Goal: Information Seeking & Learning: Check status

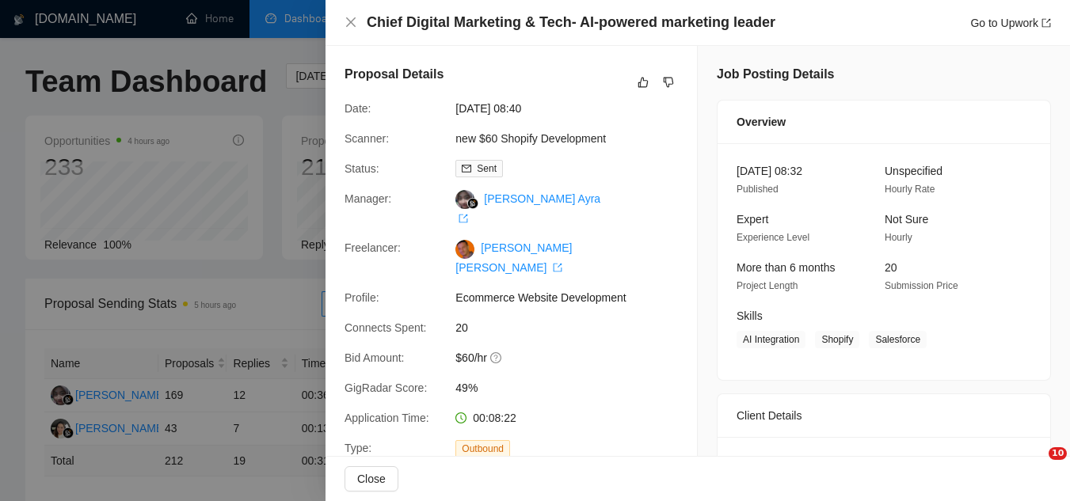
click at [281, 70] on div at bounding box center [535, 250] width 1070 height 501
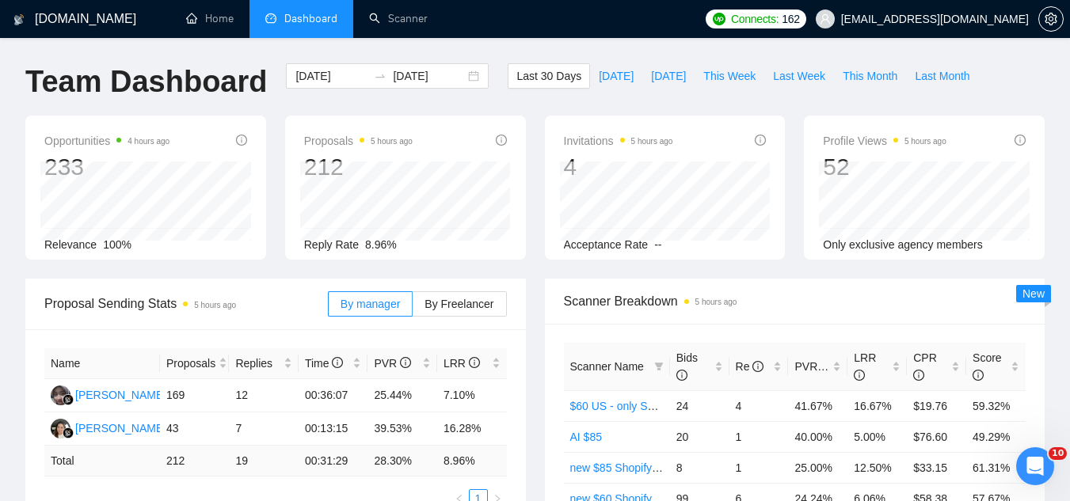
click at [960, 19] on span "[EMAIL_ADDRESS][DOMAIN_NAME]" at bounding box center [935, 19] width 188 height 0
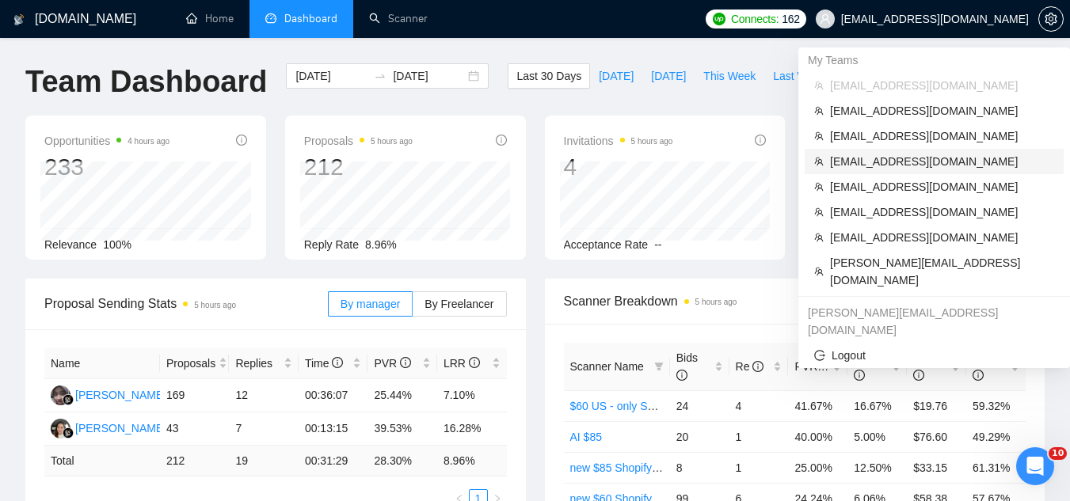
click at [883, 156] on span "[EMAIL_ADDRESS][DOMAIN_NAME]" at bounding box center [942, 161] width 224 height 17
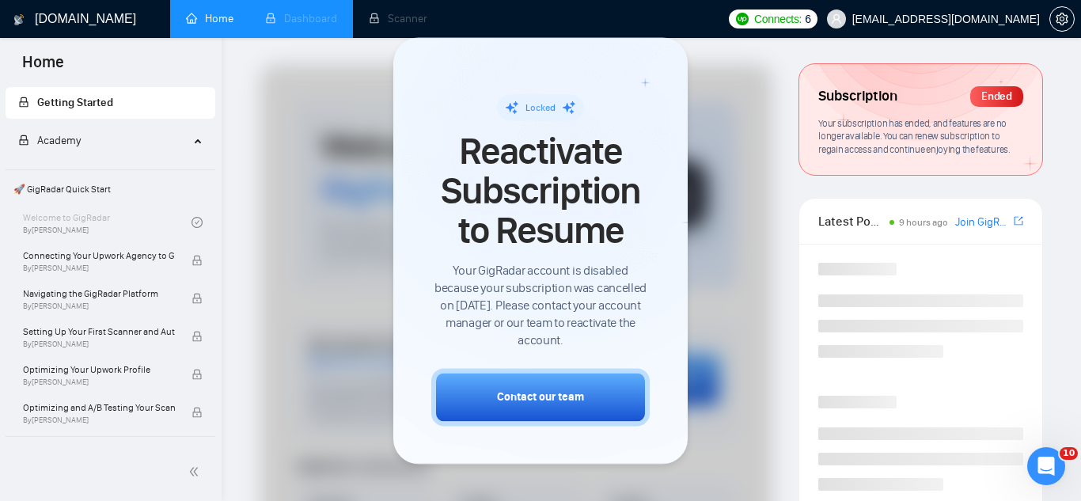
click at [317, 22] on li "Dashboard" at bounding box center [301, 19] width 104 height 38
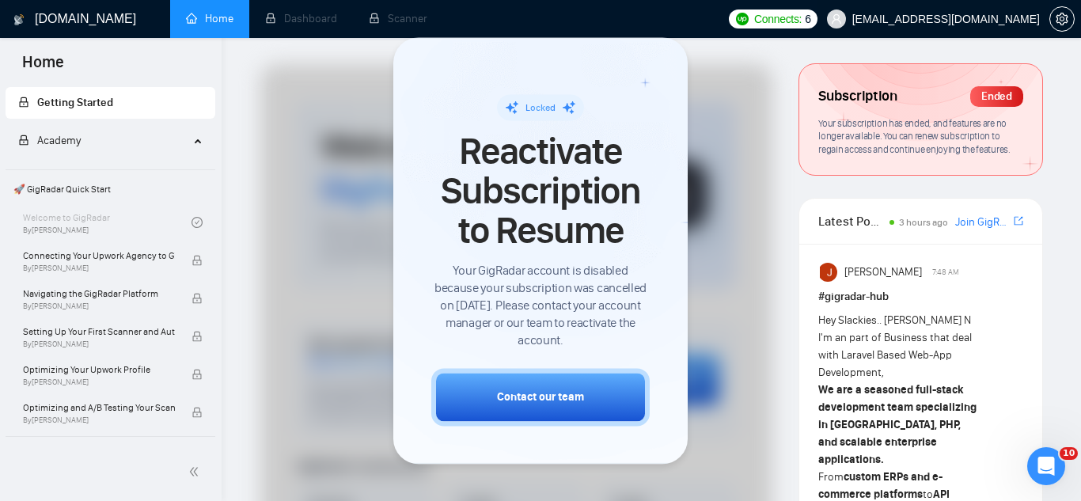
click at [919, 19] on span "[EMAIL_ADDRESS][DOMAIN_NAME]" at bounding box center [947, 19] width 188 height 0
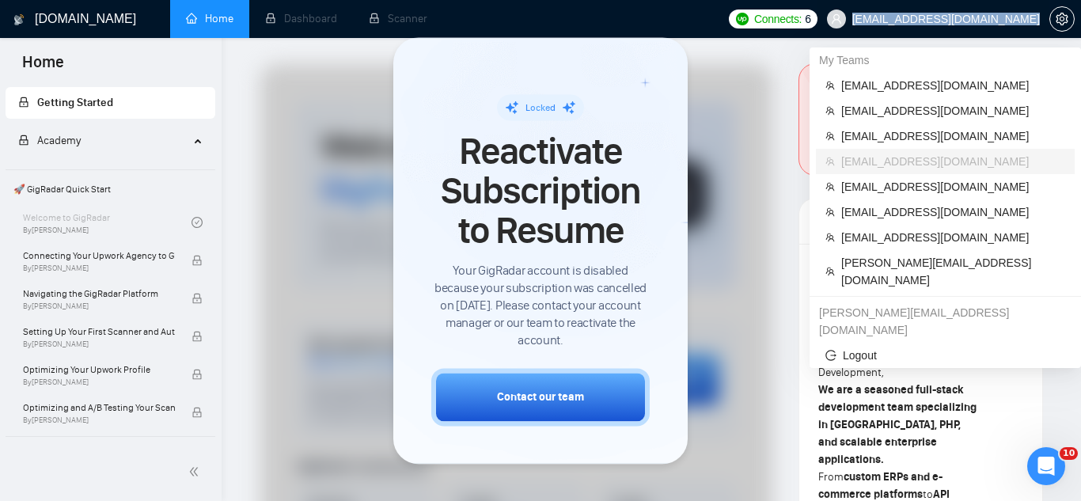
click at [919, 19] on span "[EMAIL_ADDRESS][DOMAIN_NAME]" at bounding box center [947, 19] width 188 height 0
copy div "[EMAIL_ADDRESS][DOMAIN_NAME]"
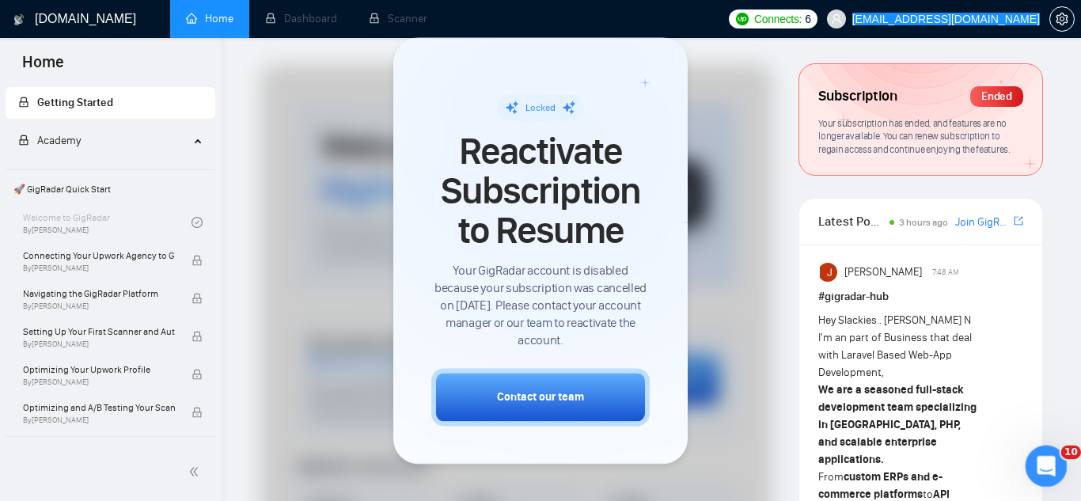
click at [1049, 472] on icon "Open Intercom Messenger" at bounding box center [1045, 464] width 26 height 26
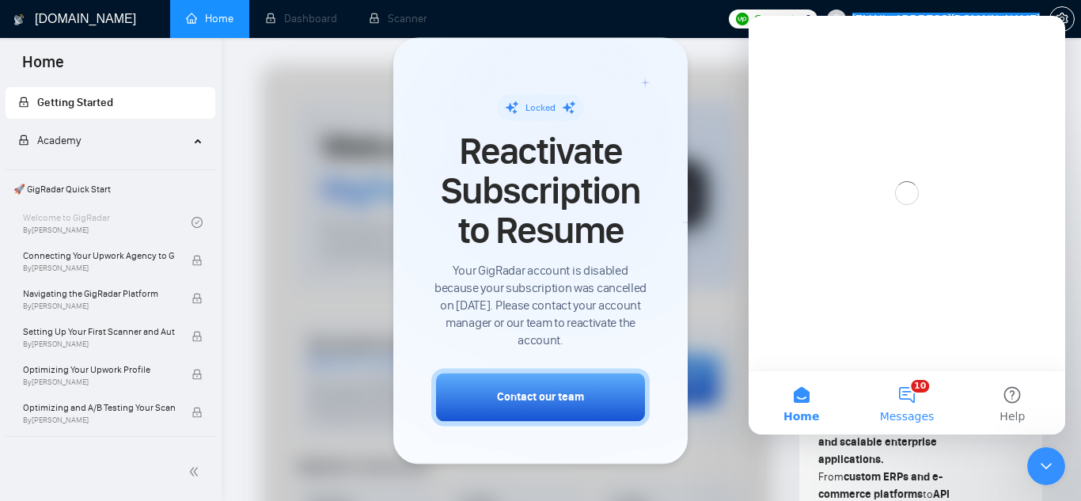
click at [907, 405] on button "10 Messages" at bounding box center [906, 402] width 105 height 63
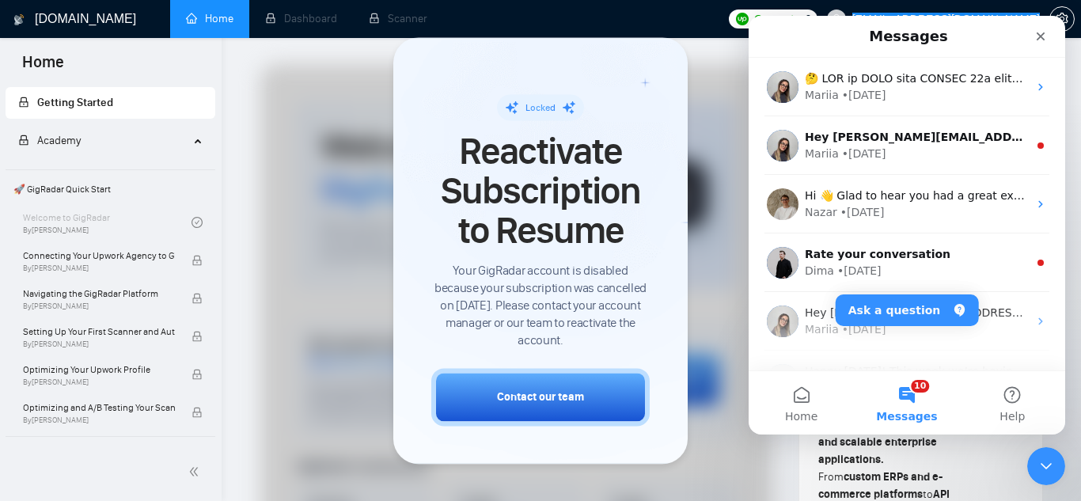
click at [907, 403] on button "10 Messages" at bounding box center [906, 402] width 105 height 63
click at [880, 313] on button "Ask a question" at bounding box center [907, 311] width 143 height 32
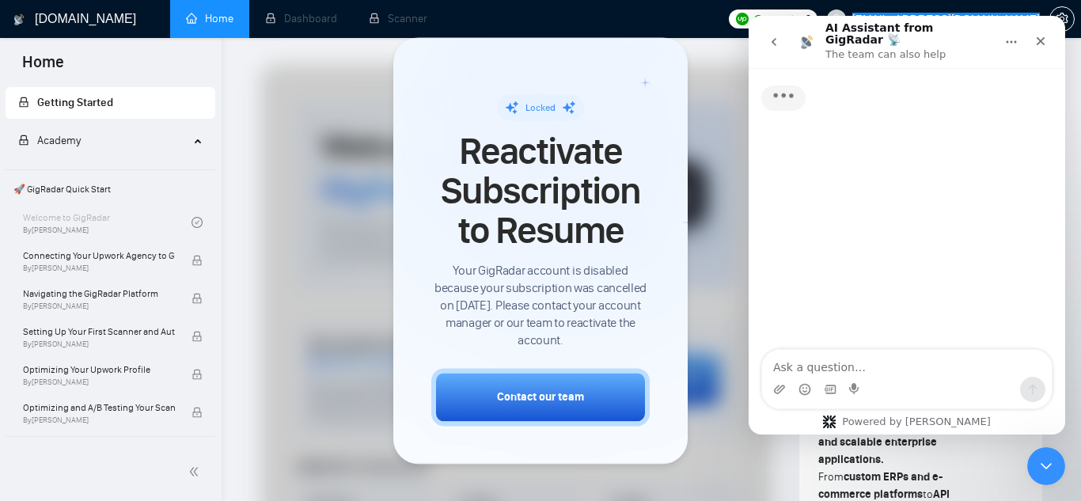
click at [865, 378] on div "Intercom messenger" at bounding box center [907, 389] width 290 height 25
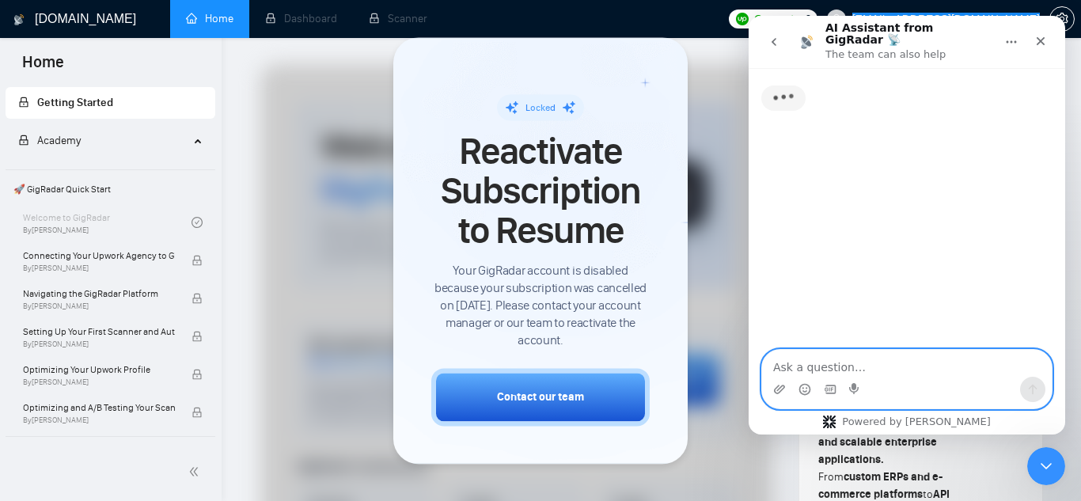
click at [871, 370] on textarea "Ask a question…" at bounding box center [907, 363] width 290 height 27
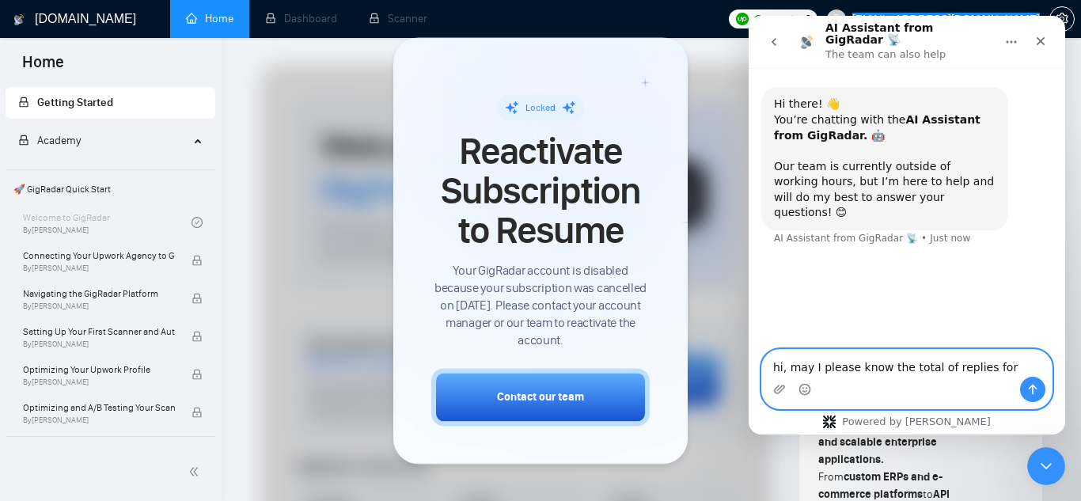
paste textarea "[EMAIL_ADDRESS][DOMAIN_NAME]"
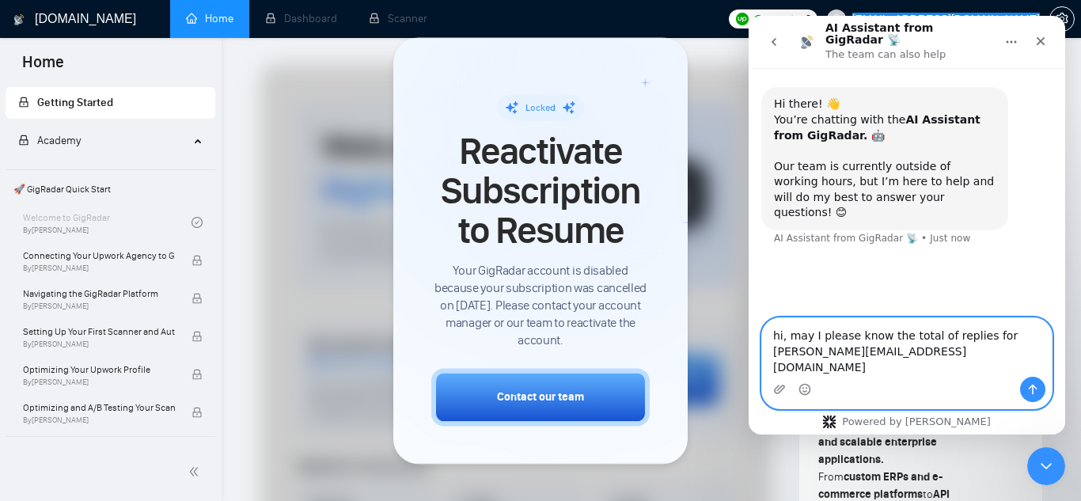
click at [939, 331] on textarea "hi, may I please know the total of replies for [PERSON_NAME][EMAIL_ADDRESS][DOM…" at bounding box center [907, 347] width 290 height 59
type textarea "hi, may I please know the total replies for [PERSON_NAME][EMAIL_ADDRESS][DOMAIN…"
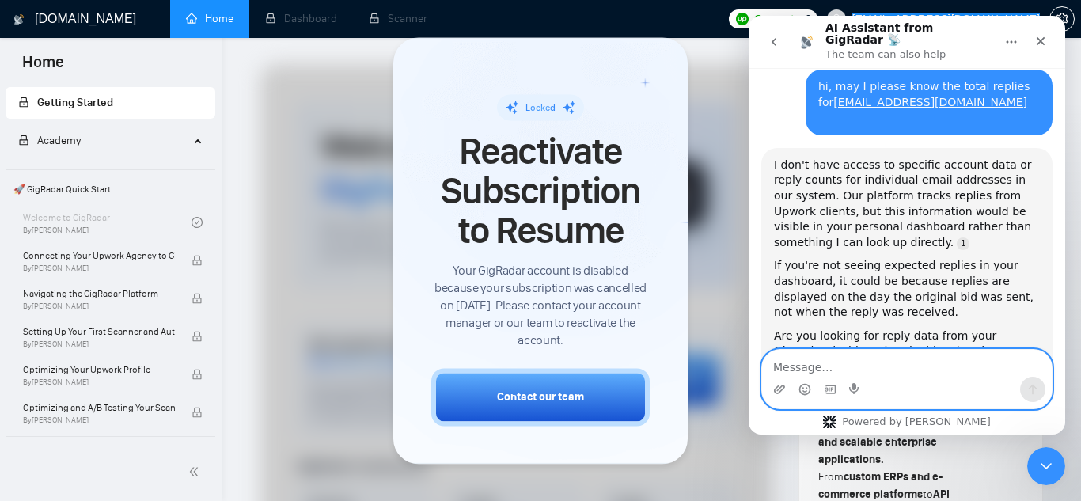
scroll to position [216, 0]
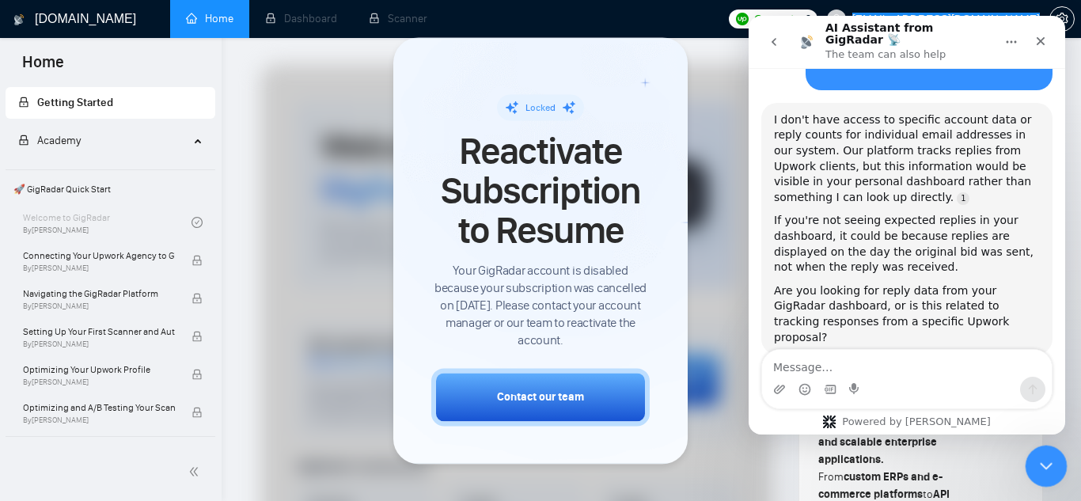
click at [1059, 470] on div "Close Intercom Messenger" at bounding box center [1044, 464] width 38 height 38
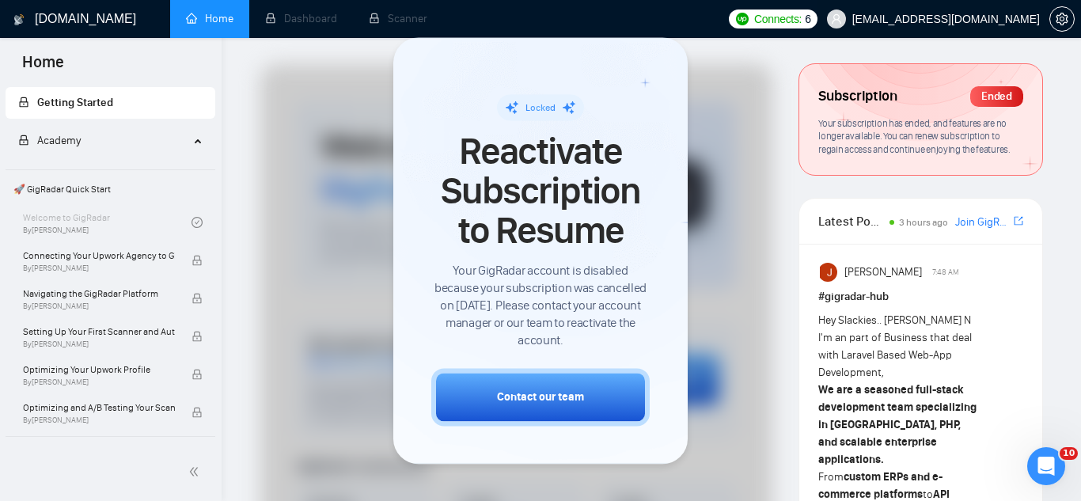
click at [910, 10] on span "[EMAIL_ADDRESS][DOMAIN_NAME]" at bounding box center [934, 19] width 232 height 51
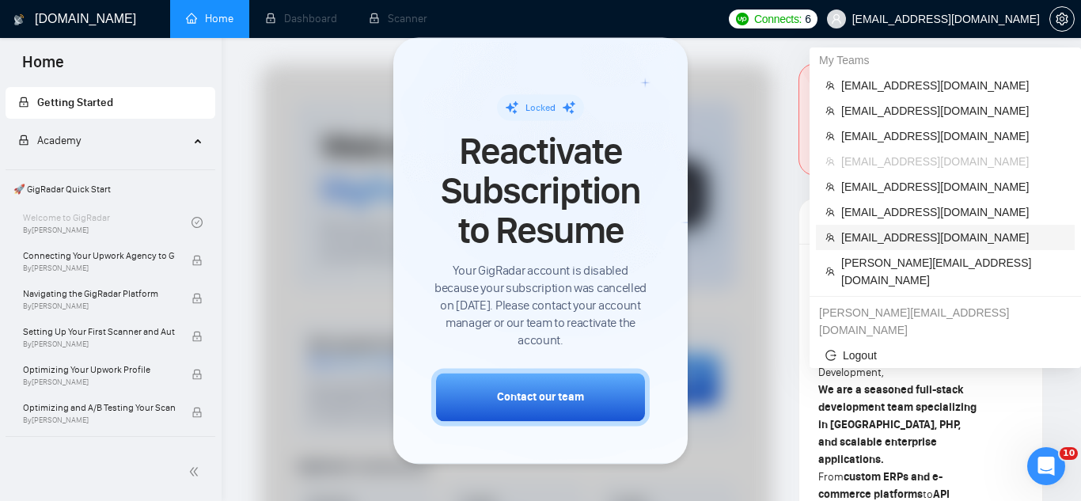
click at [907, 235] on span "[EMAIL_ADDRESS][DOMAIN_NAME]" at bounding box center [954, 237] width 224 height 17
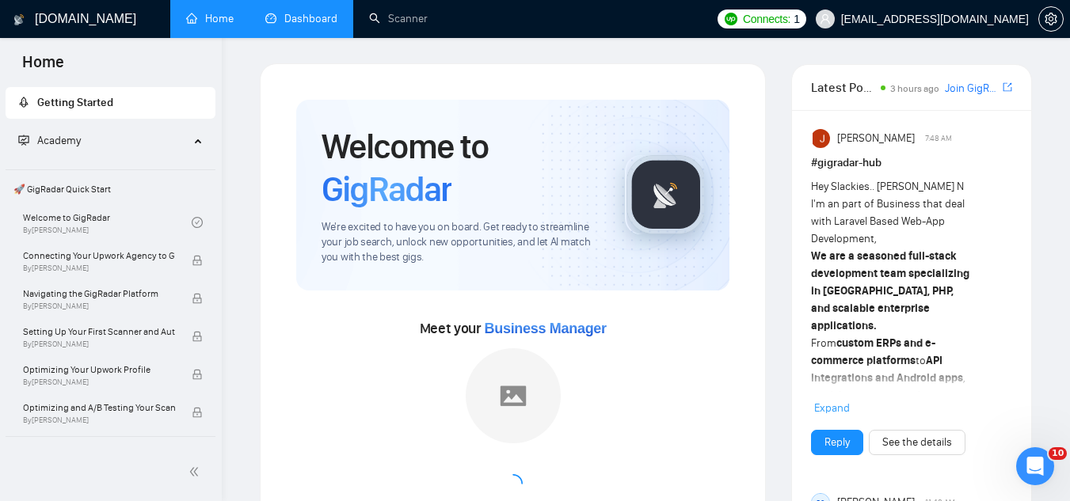
click at [291, 21] on link "Dashboard" at bounding box center [301, 18] width 72 height 13
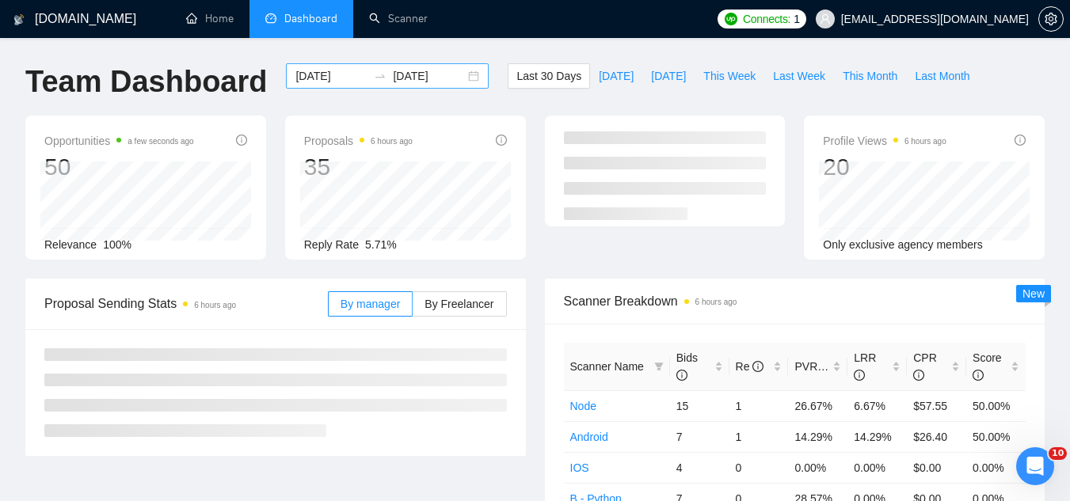
click at [307, 83] on input "[DATE]" at bounding box center [331, 75] width 72 height 17
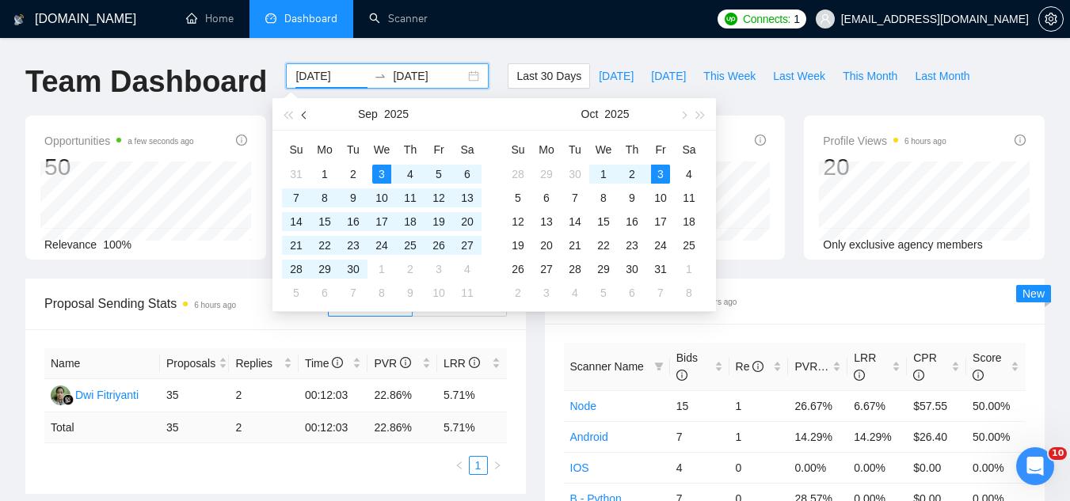
click at [297, 114] on button "button" at bounding box center [304, 114] width 17 height 32
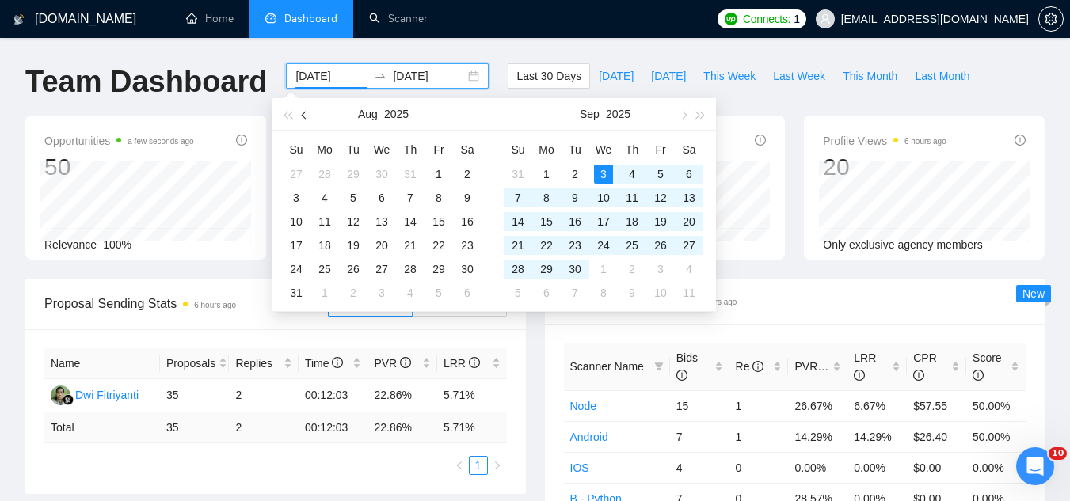
click at [302, 115] on span "button" at bounding box center [306, 115] width 8 height 8
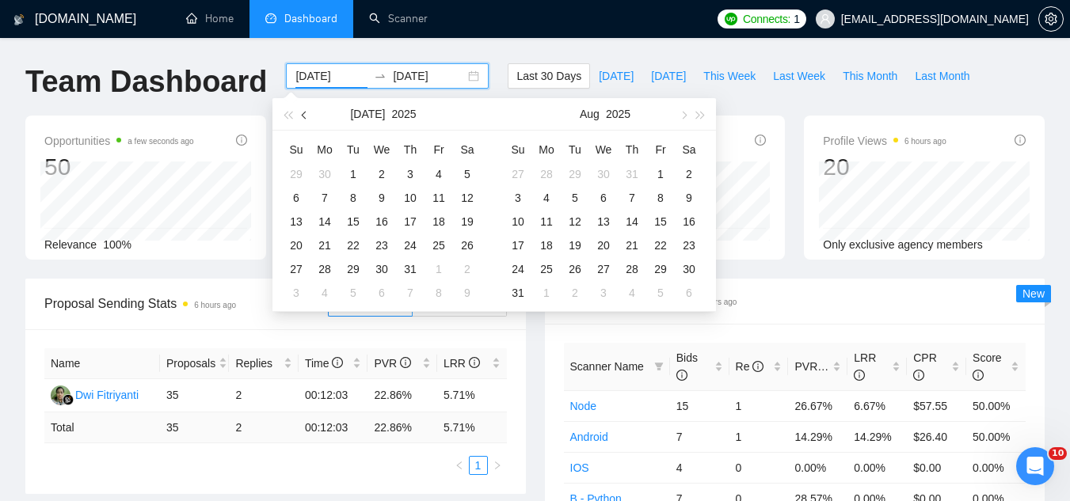
click at [302, 115] on span "button" at bounding box center [306, 115] width 8 height 8
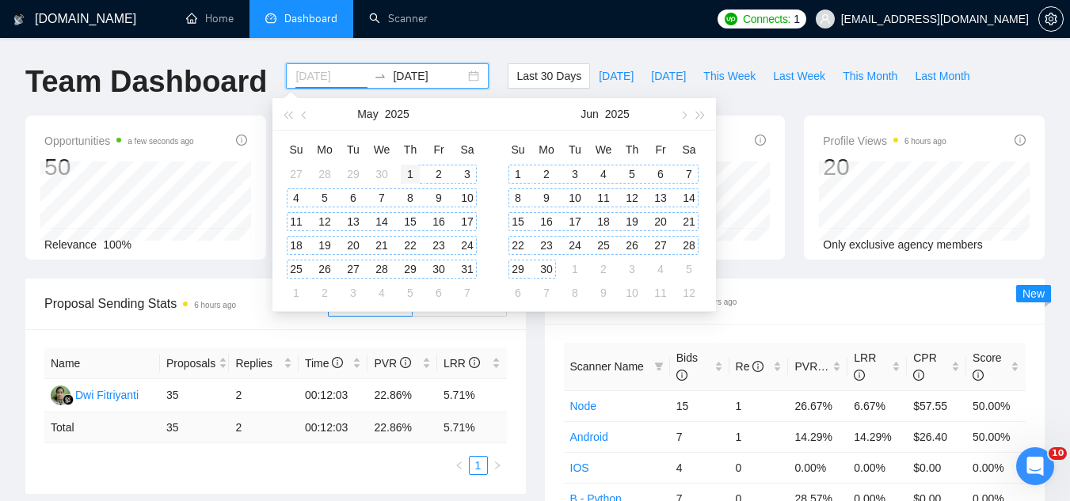
type input "[DATE]"
click at [411, 177] on div "1" at bounding box center [410, 174] width 19 height 19
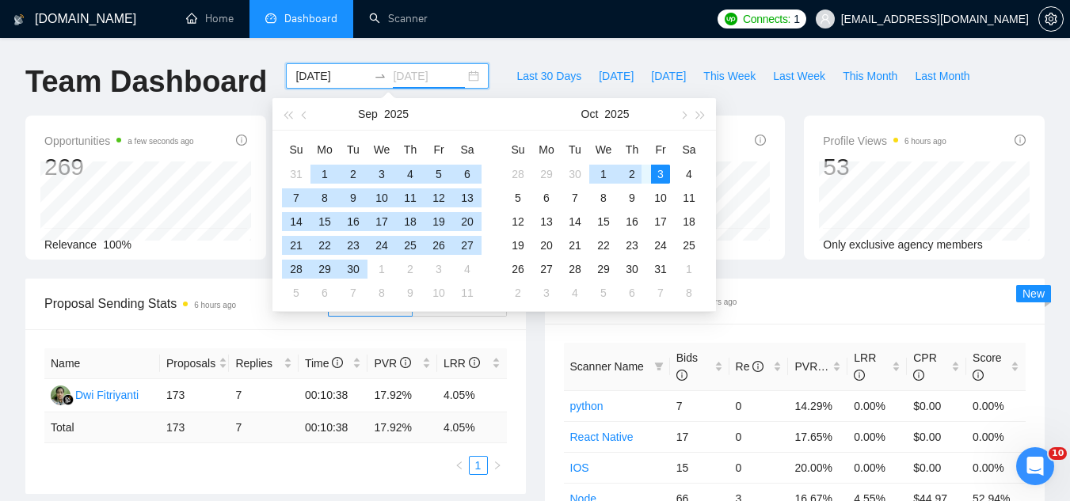
type input "[DATE]"
click at [666, 173] on div "3" at bounding box center [660, 174] width 19 height 19
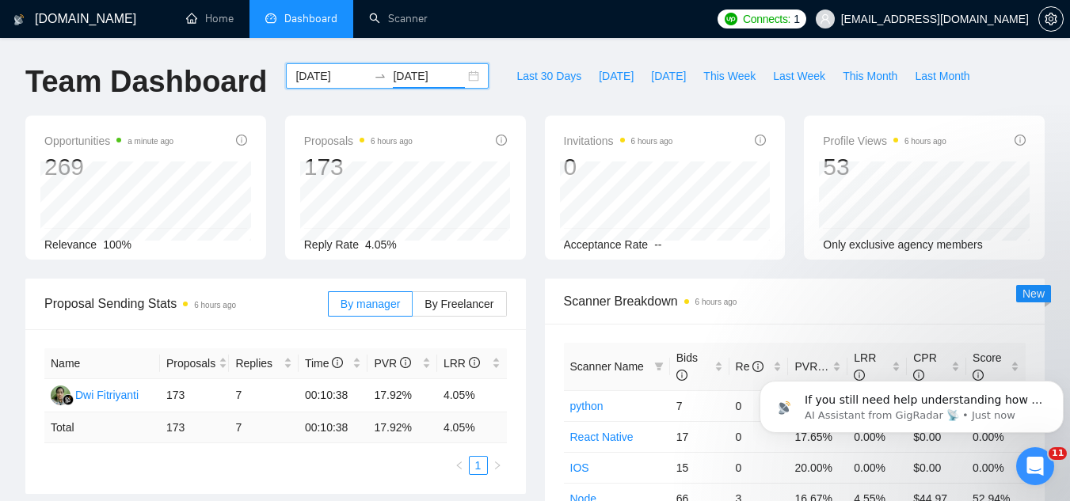
click at [306, 75] on input "[DATE]" at bounding box center [331, 75] width 72 height 17
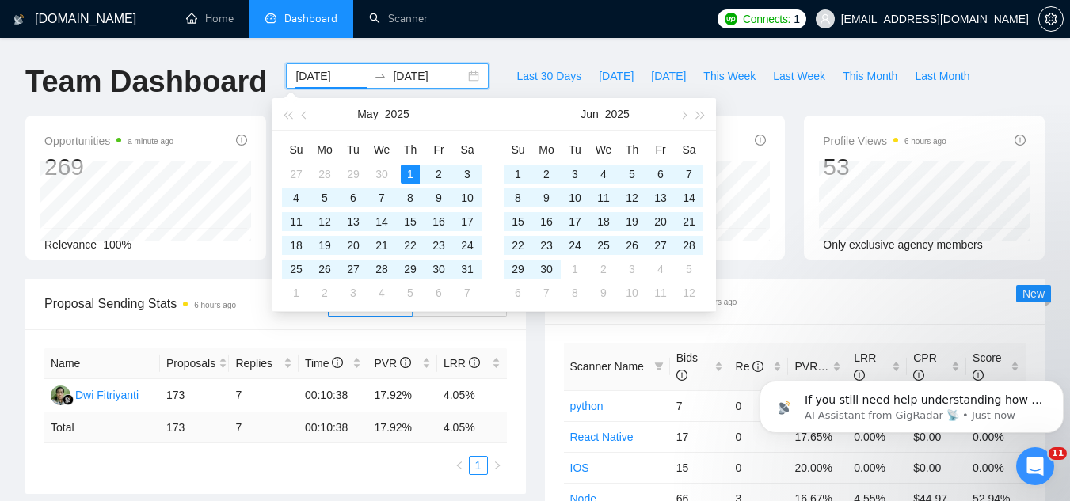
type input "[DATE]"
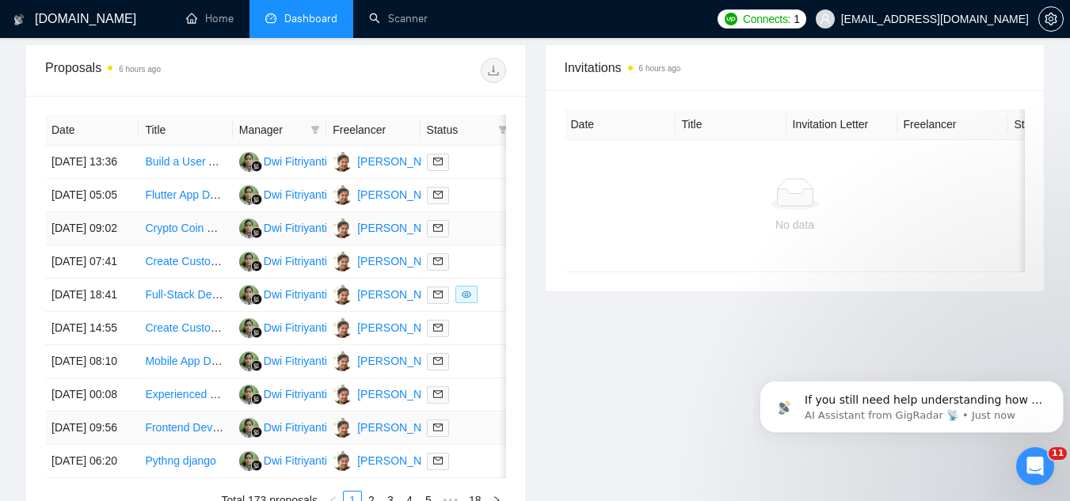
scroll to position [871, 0]
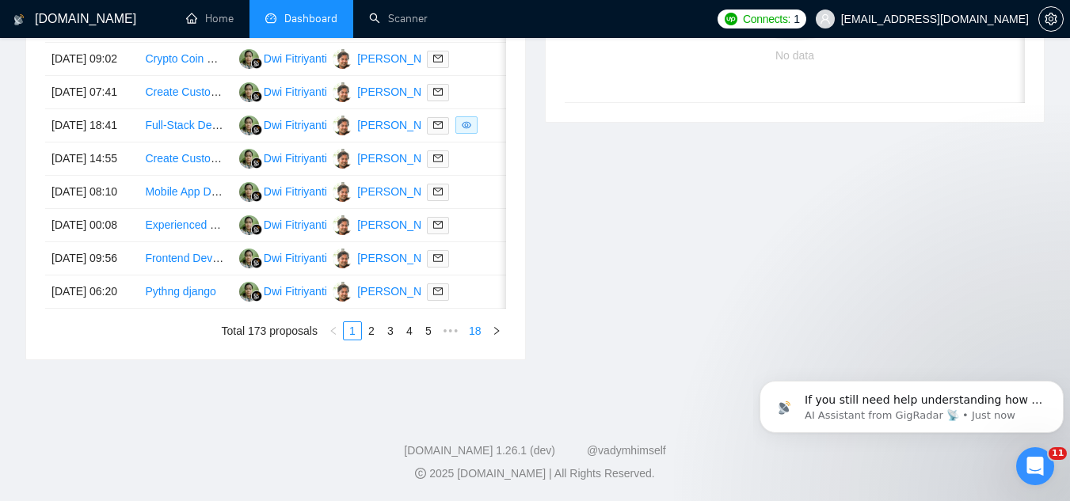
click at [477, 340] on link "18" at bounding box center [475, 330] width 22 height 17
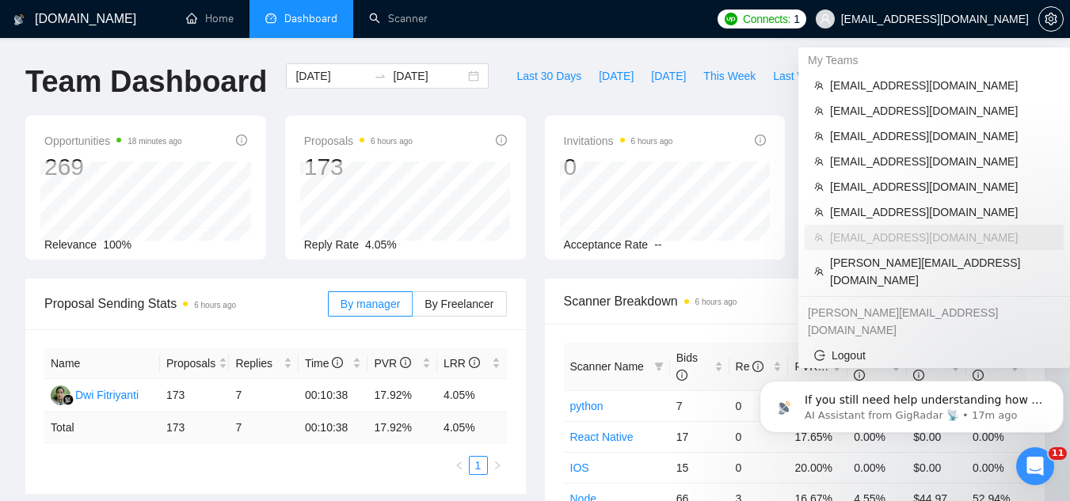
click at [894, 19] on span "[EMAIL_ADDRESS][DOMAIN_NAME]" at bounding box center [935, 19] width 188 height 0
click at [893, 88] on span "[EMAIL_ADDRESS][DOMAIN_NAME]" at bounding box center [942, 85] width 224 height 17
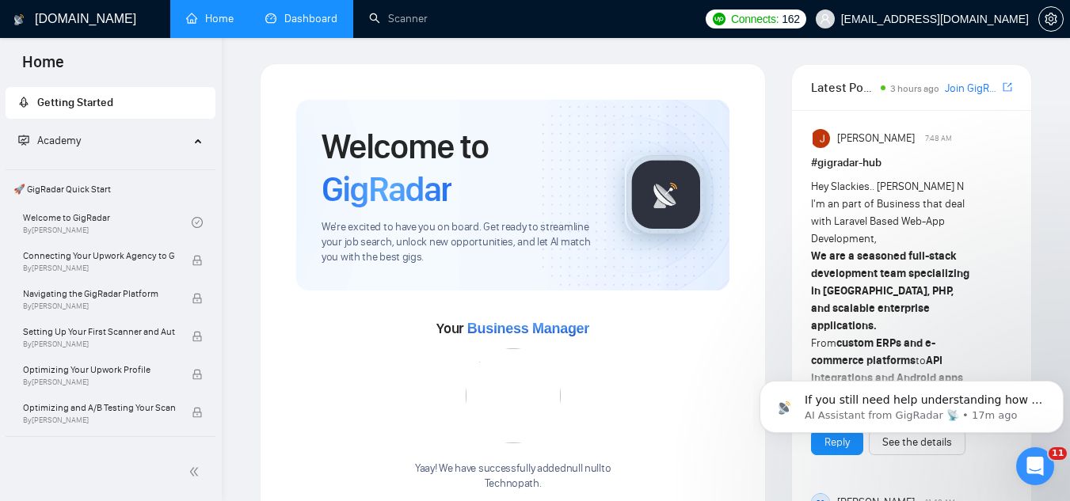
click at [309, 18] on link "Dashboard" at bounding box center [301, 18] width 72 height 13
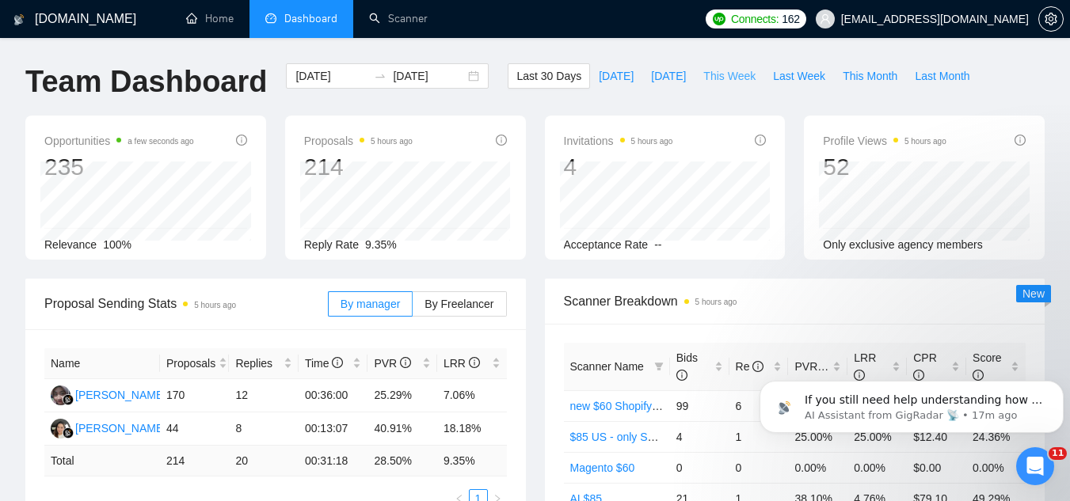
click at [726, 79] on span "This Week" at bounding box center [729, 75] width 52 height 17
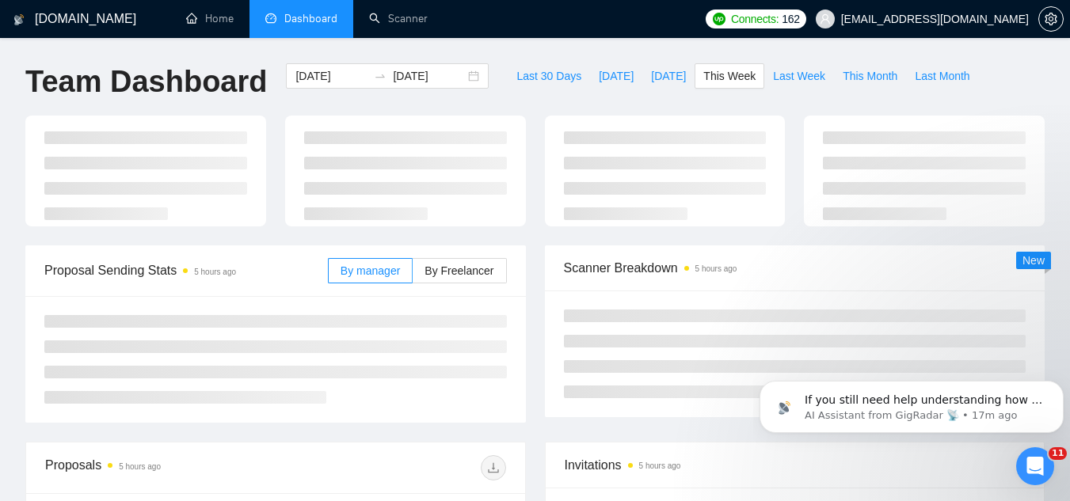
type input "[DATE]"
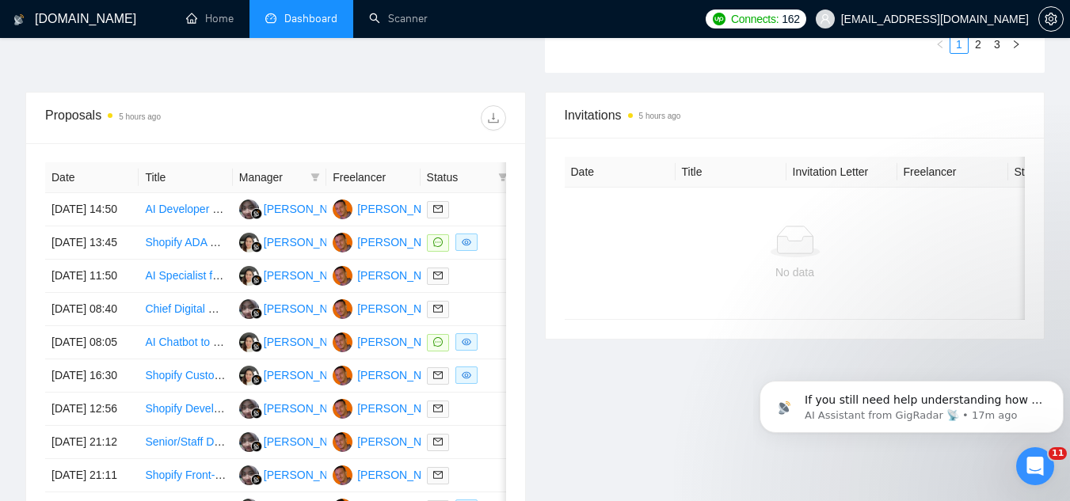
scroll to position [633, 0]
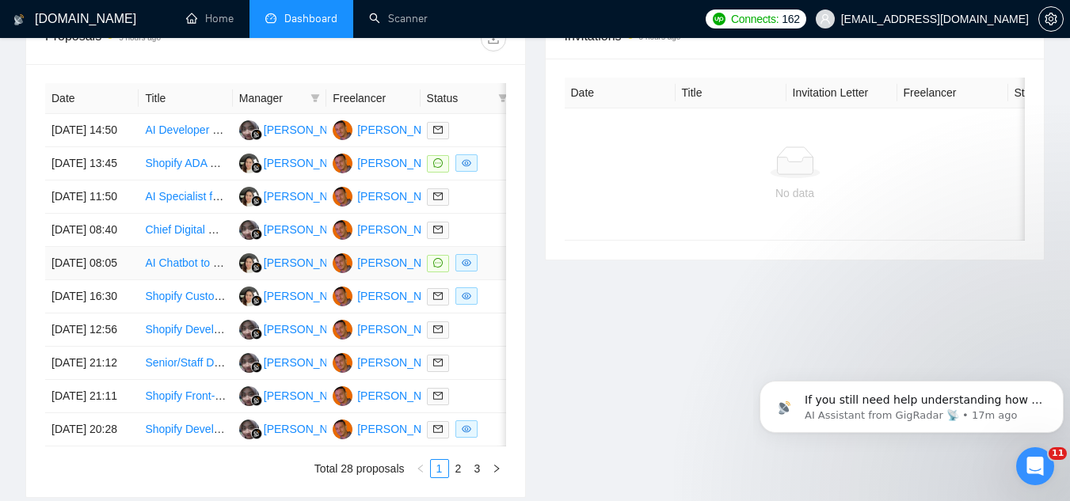
click at [189, 280] on td "AI Chatbot to Scheduling Integration with: Mangomint Scheduling Software" at bounding box center [185, 263] width 93 height 33
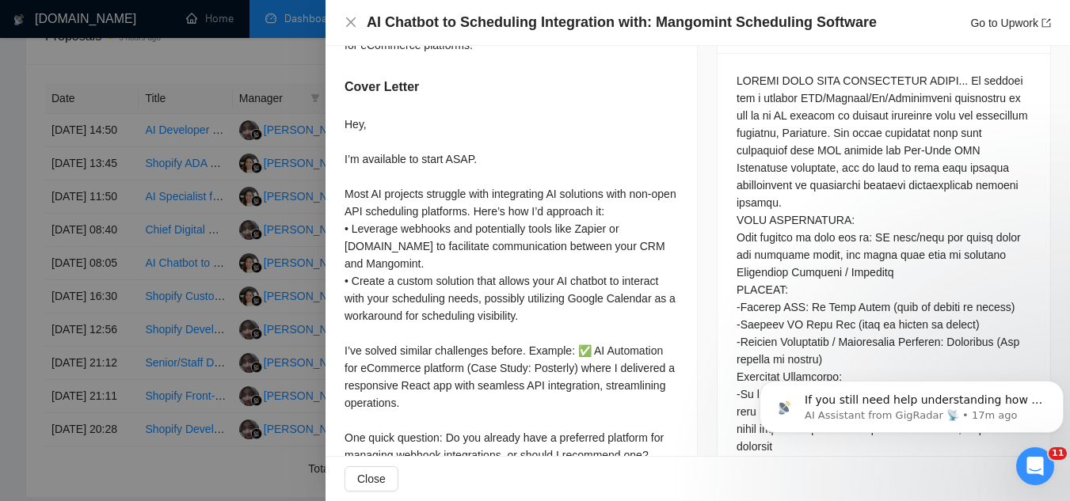
scroll to position [792, 0]
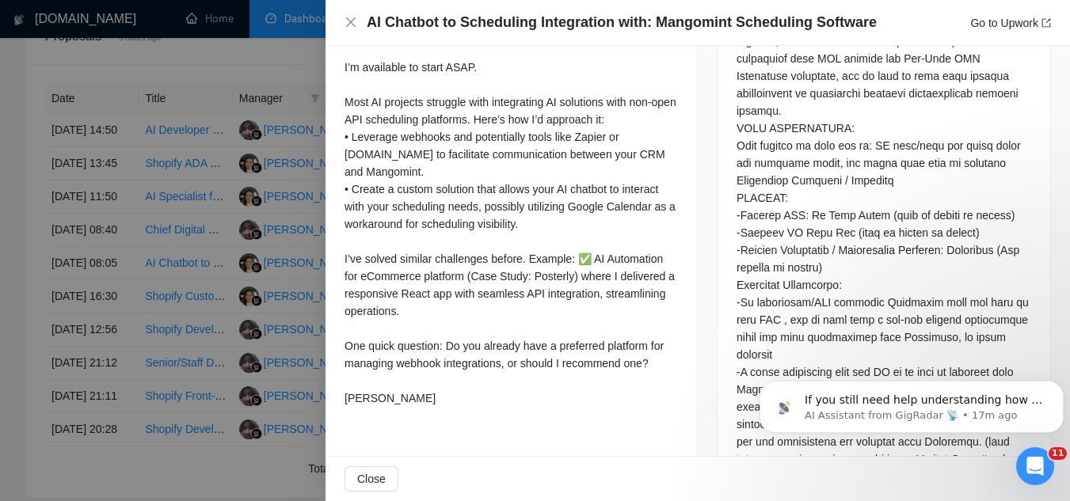
click at [238, 74] on div at bounding box center [535, 250] width 1070 height 501
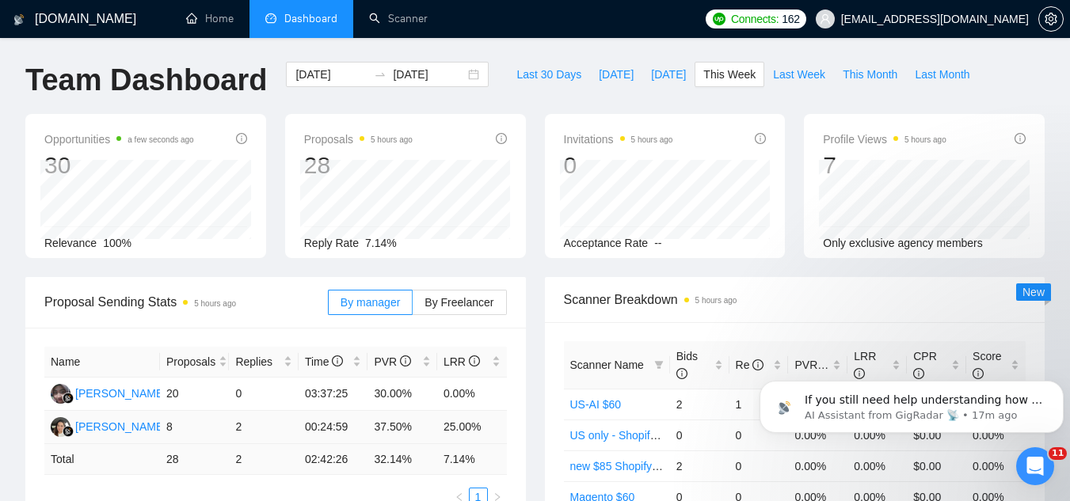
scroll to position [0, 0]
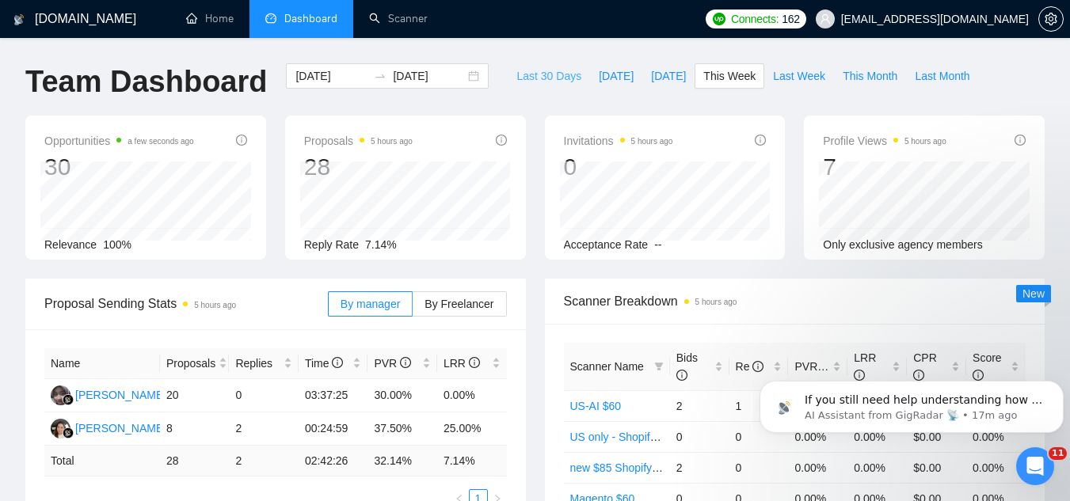
click at [540, 75] on span "Last 30 Days" at bounding box center [548, 75] width 65 height 17
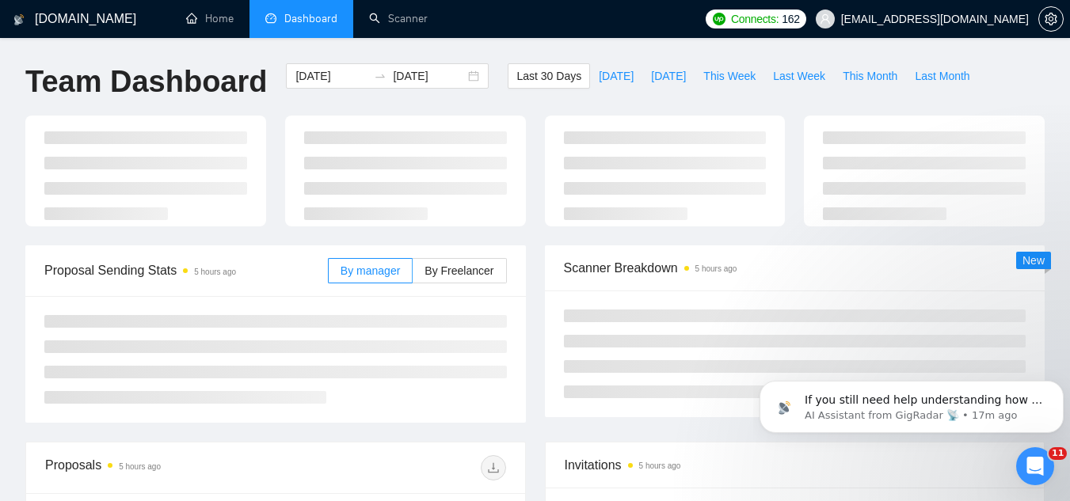
type input "[DATE]"
